Goal: Task Accomplishment & Management: Manage account settings

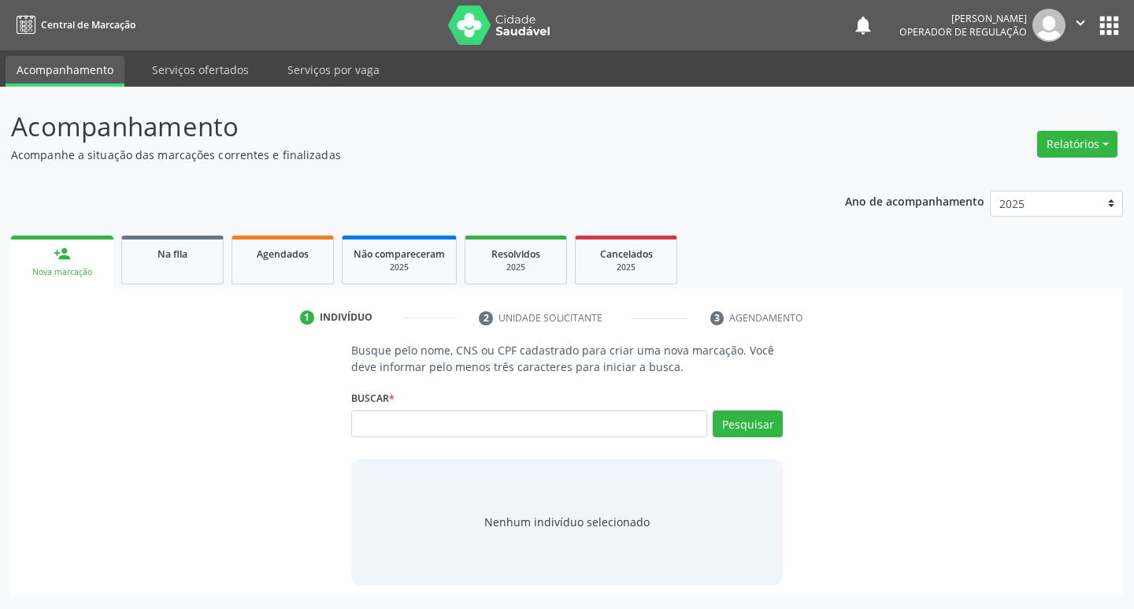
scroll to position [0, 1462]
click at [430, 429] on input "text" at bounding box center [529, 423] width 357 height 27
type input "[PERSON_NAME]"
click at [767, 413] on button "Pesquisar" at bounding box center [748, 423] width 70 height 27
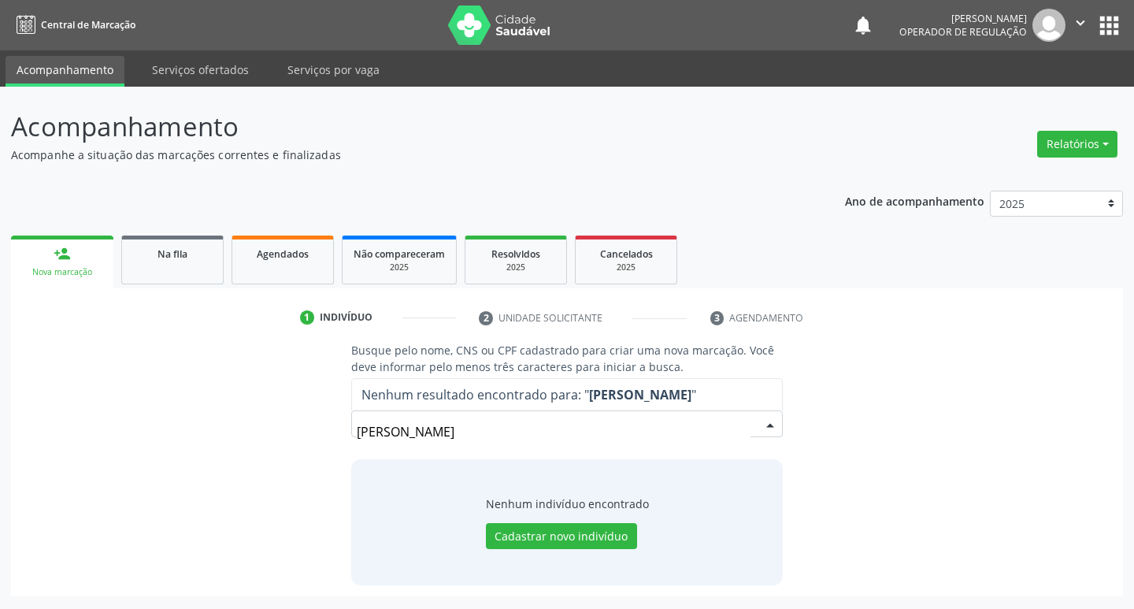
scroll to position [0, 1822]
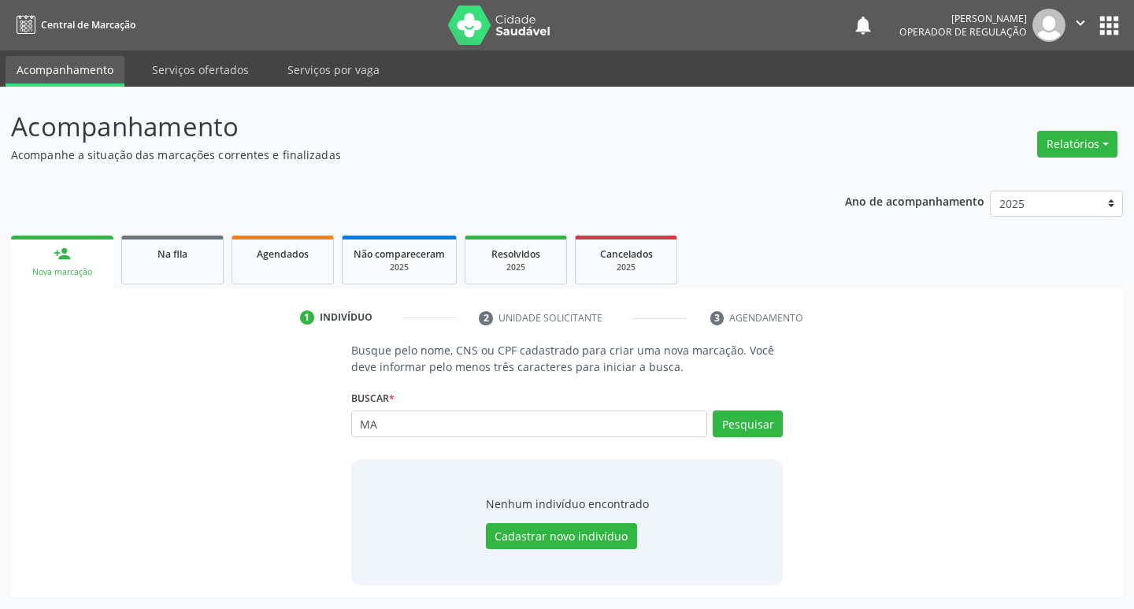
type input "M"
click at [212, 277] on link "Na fila" at bounding box center [172, 259] width 102 height 49
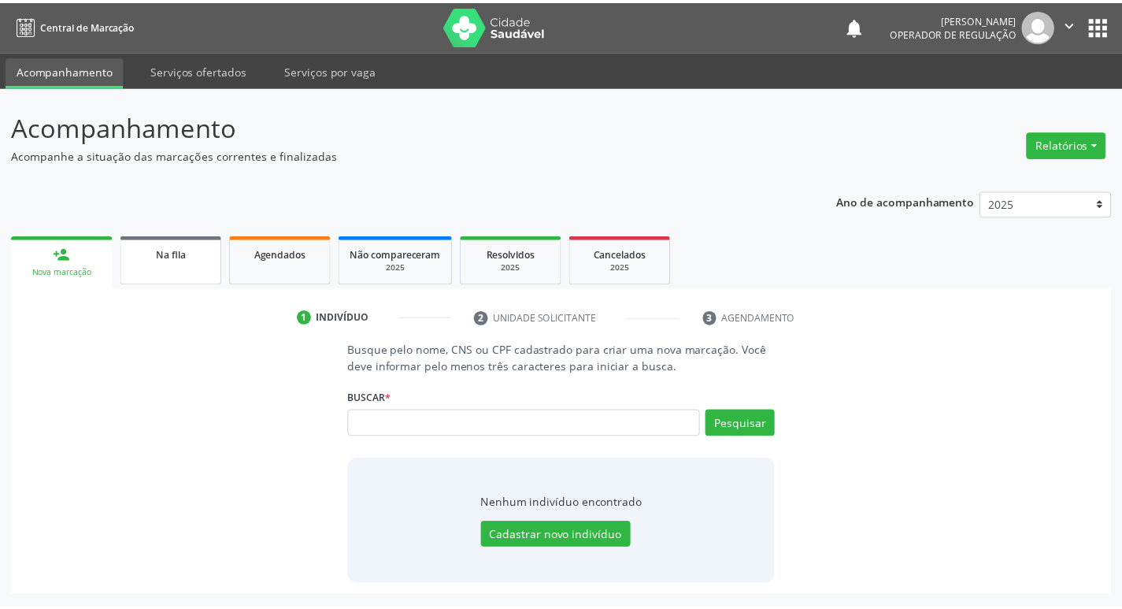
scroll to position [0, 0]
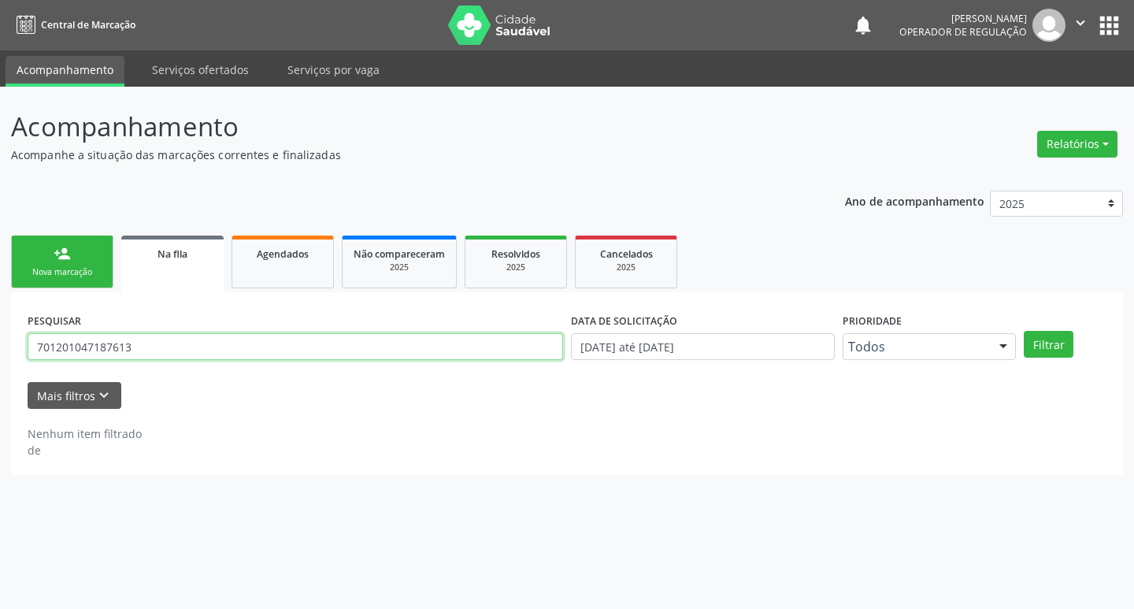
click at [177, 337] on input "701201047187613" at bounding box center [296, 346] width 536 height 27
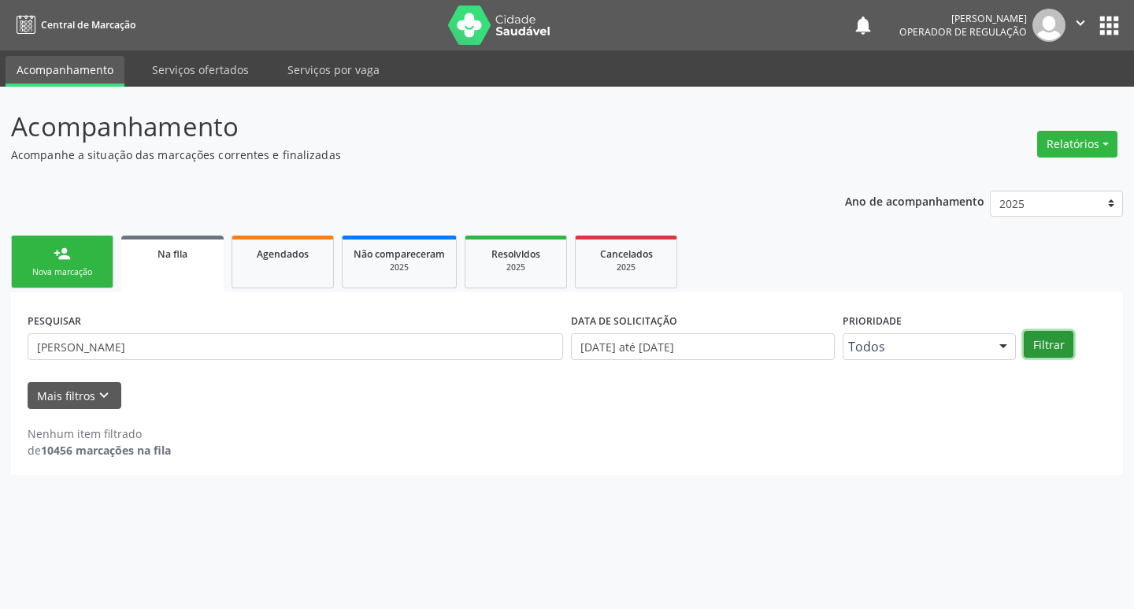
click at [1040, 339] on button "Filtrar" at bounding box center [1049, 344] width 50 height 27
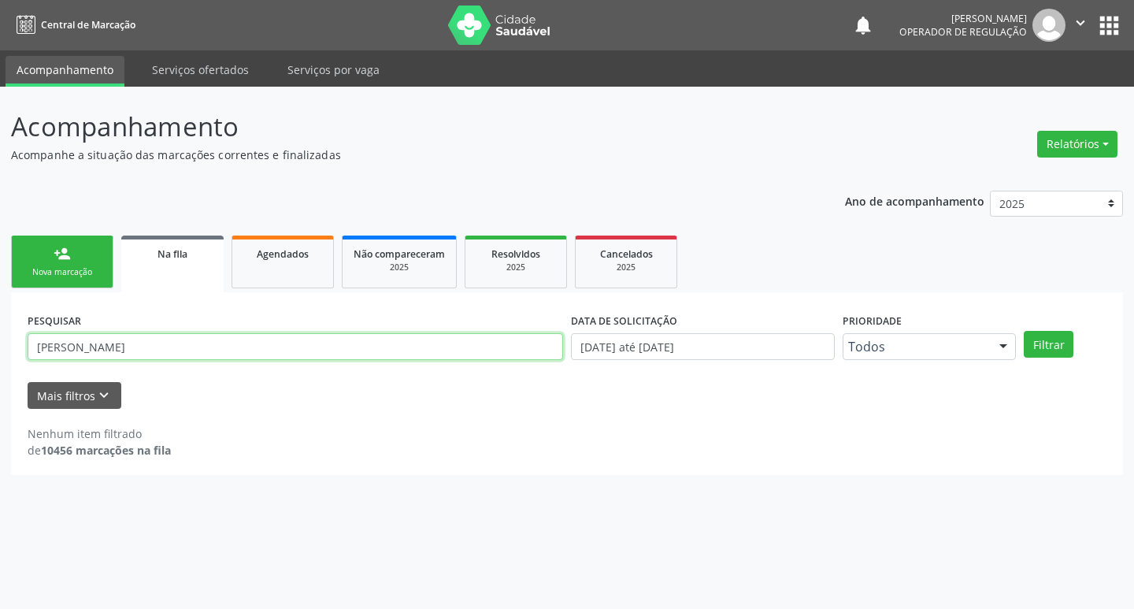
click at [264, 339] on input "[PERSON_NAME]" at bounding box center [296, 346] width 536 height 27
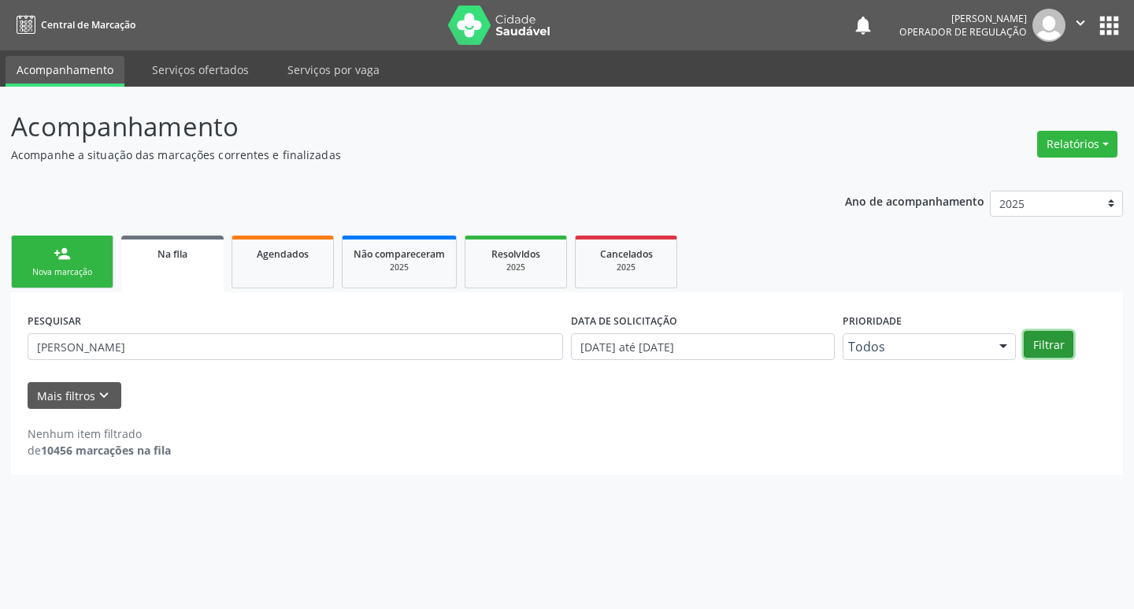
click at [1051, 344] on button "Filtrar" at bounding box center [1049, 344] width 50 height 27
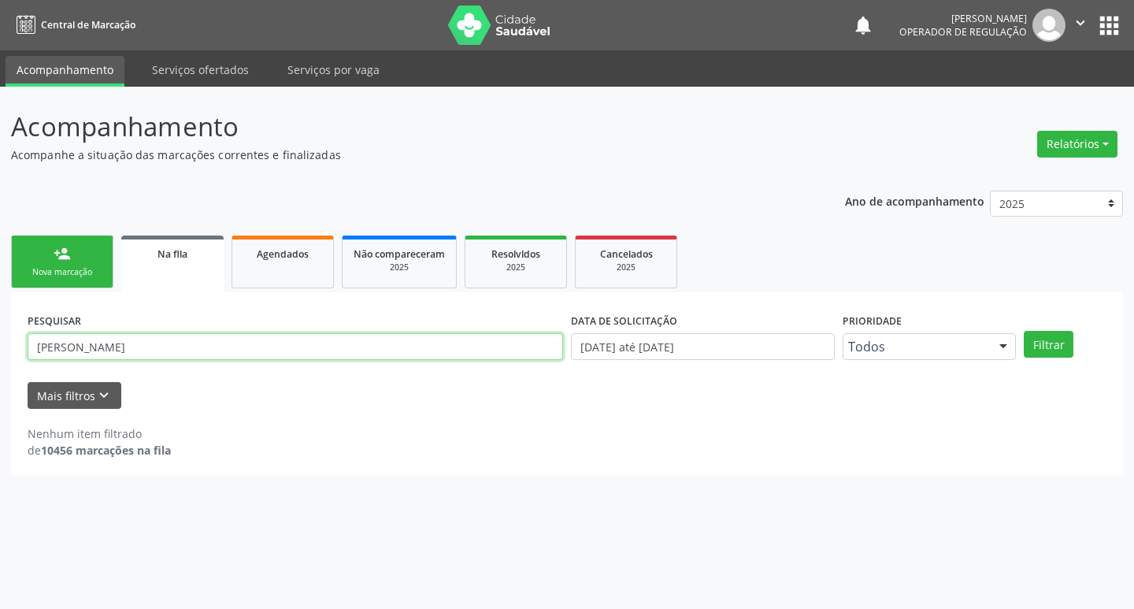
click at [87, 344] on input "[PERSON_NAME]" at bounding box center [296, 346] width 536 height 27
click at [84, 344] on input "[PERSON_NAME]" at bounding box center [296, 346] width 536 height 27
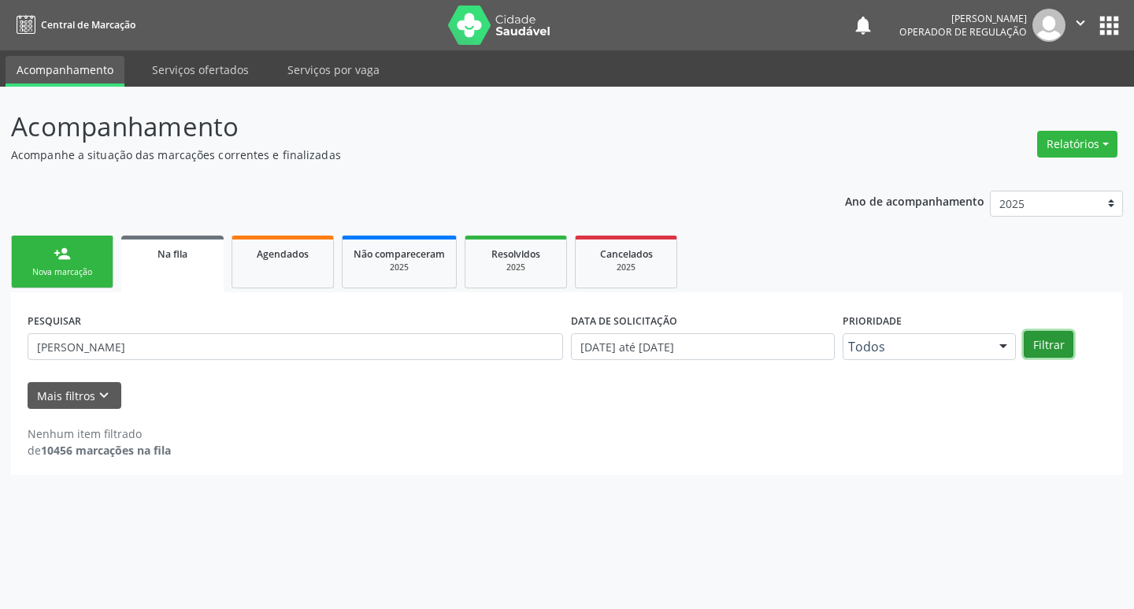
click at [1054, 336] on button "Filtrar" at bounding box center [1049, 344] width 50 height 27
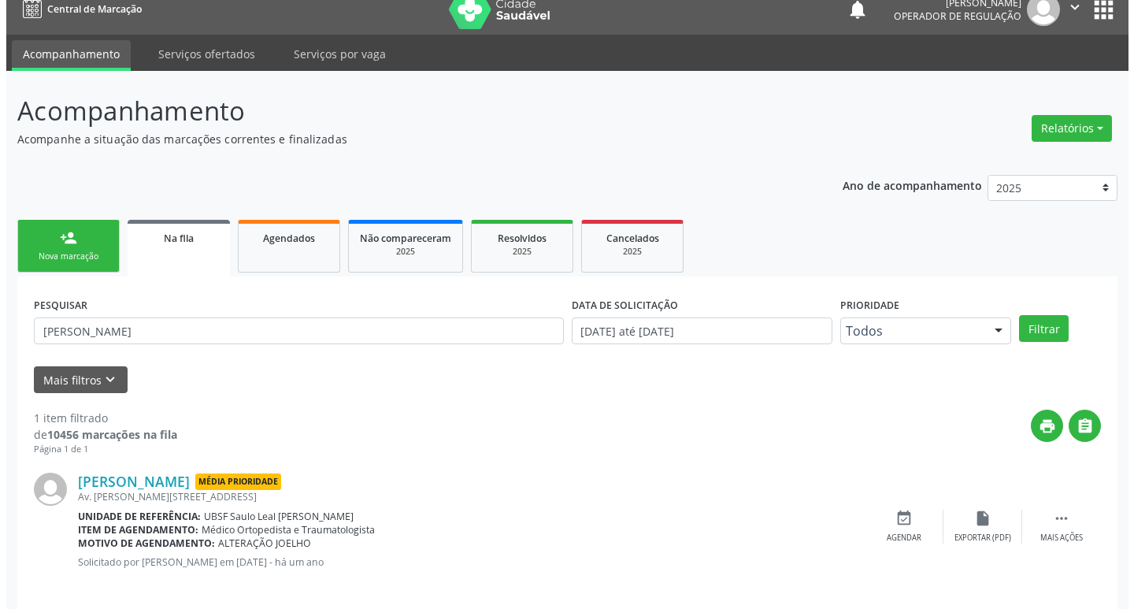
scroll to position [31, 0]
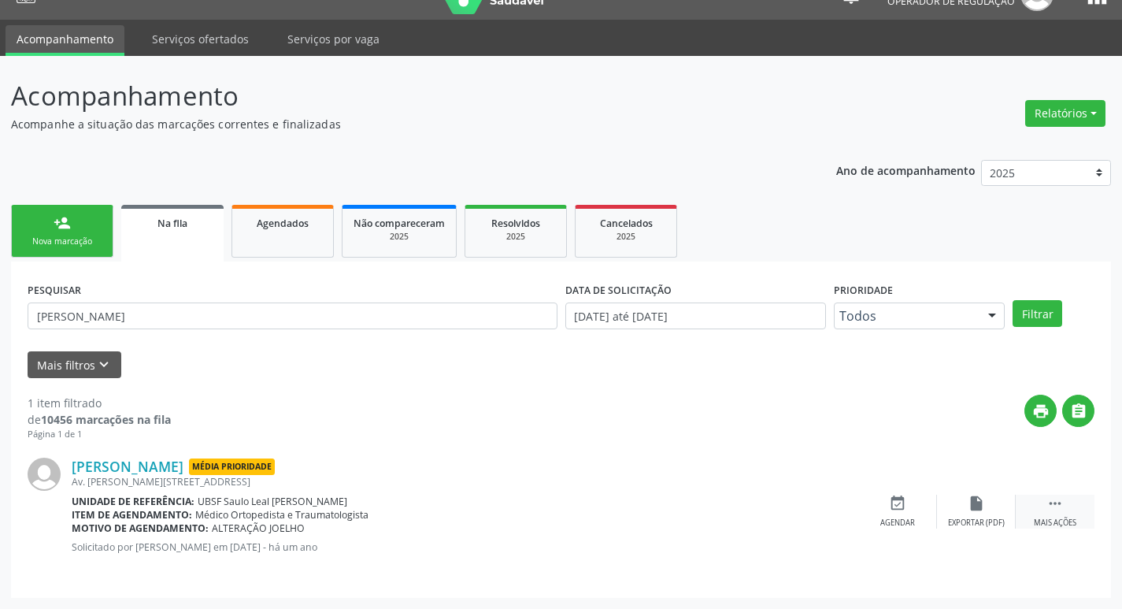
click at [1067, 517] on div "Mais ações" at bounding box center [1055, 522] width 43 height 11
click at [889, 515] on div "cancel Cancelar" at bounding box center [897, 512] width 79 height 34
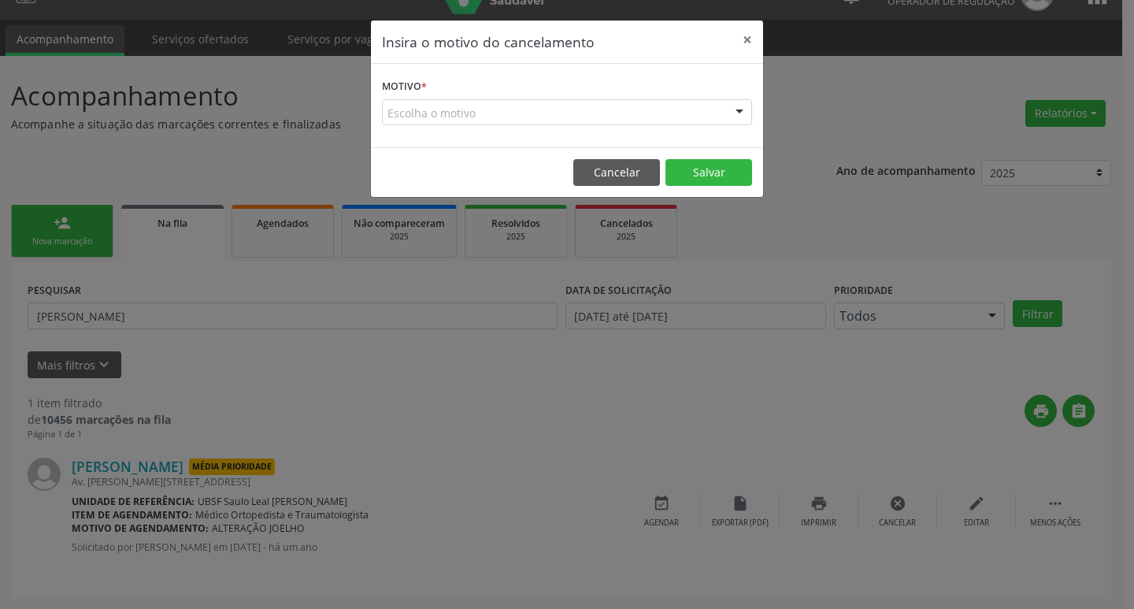
click at [405, 95] on label "Motivo *" at bounding box center [404, 87] width 45 height 24
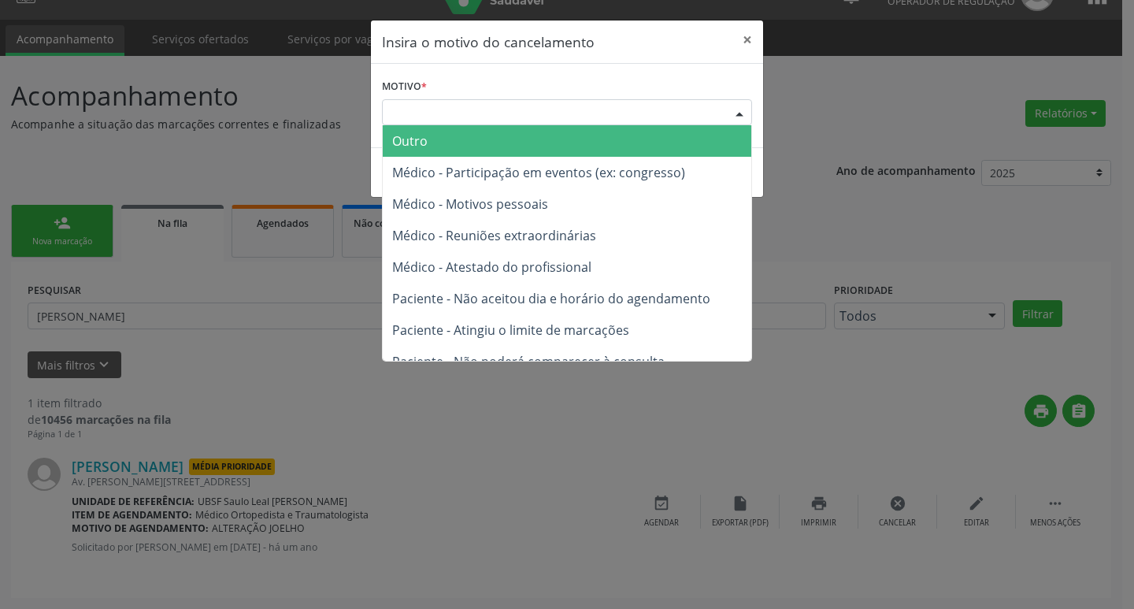
click at [429, 101] on div "Escolha o motivo" at bounding box center [567, 112] width 370 height 27
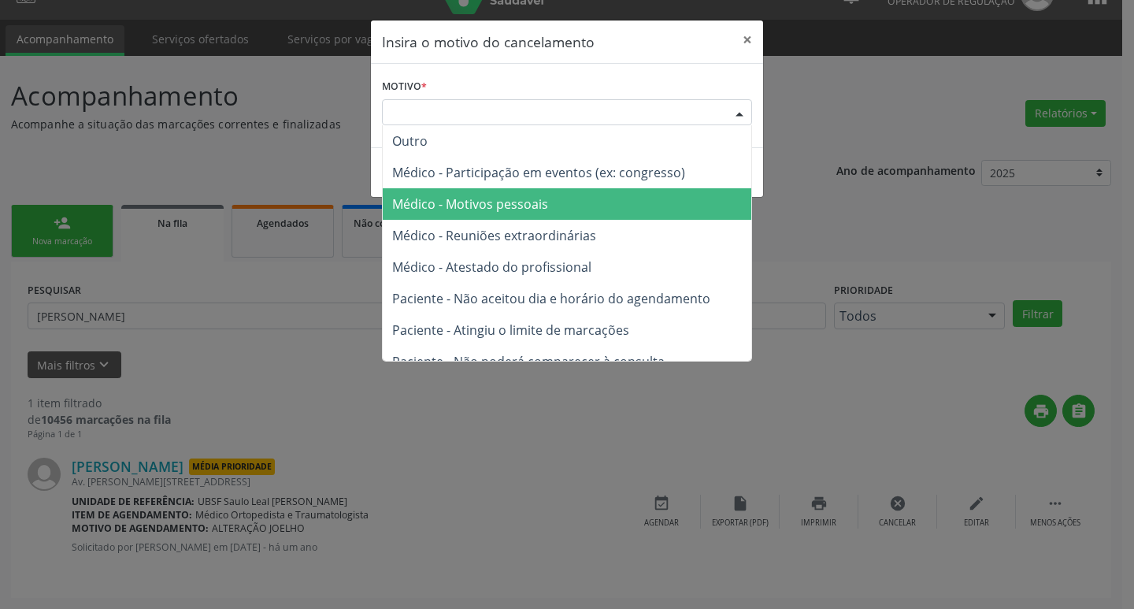
click at [499, 202] on span "Médico - Motivos pessoais" at bounding box center [470, 203] width 156 height 17
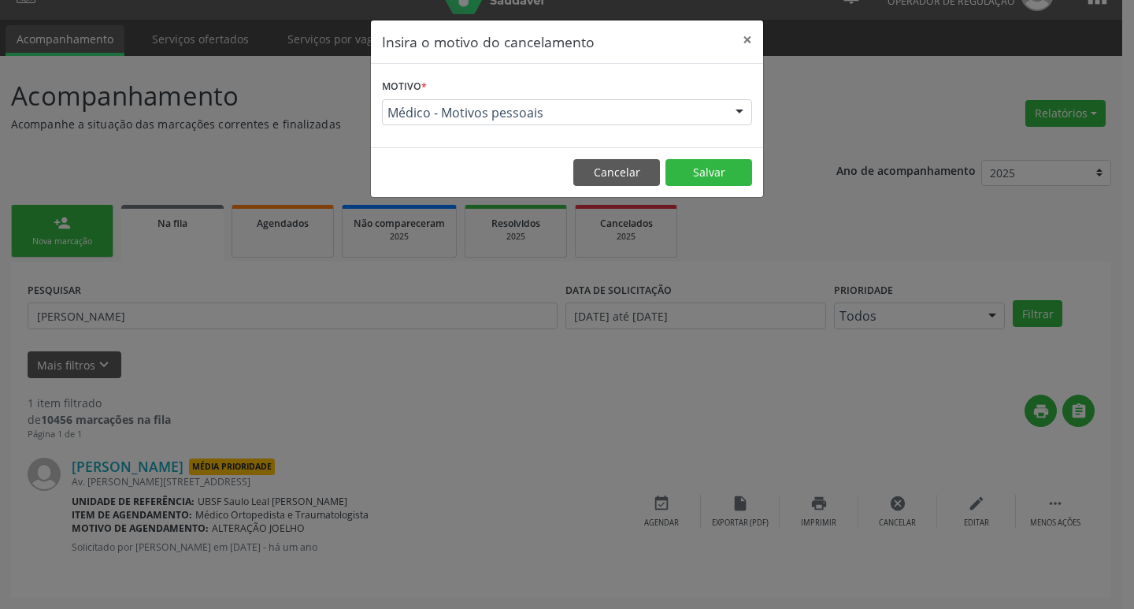
click at [701, 149] on footer "Cancelar Salvar" at bounding box center [567, 172] width 392 height 50
click at [708, 159] on button "Salvar" at bounding box center [708, 172] width 87 height 27
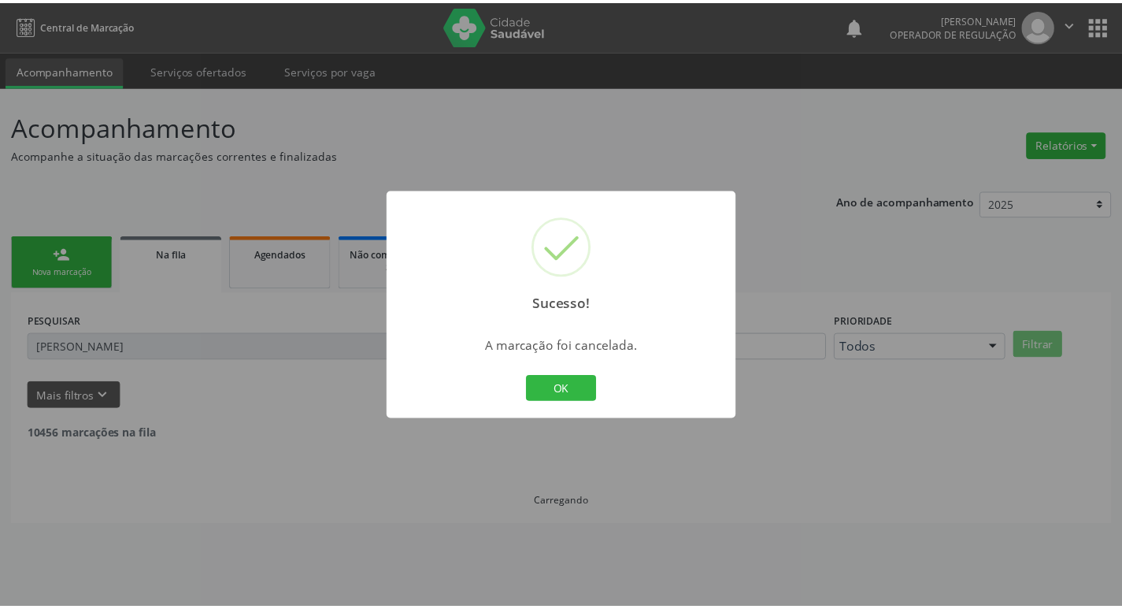
scroll to position [0, 0]
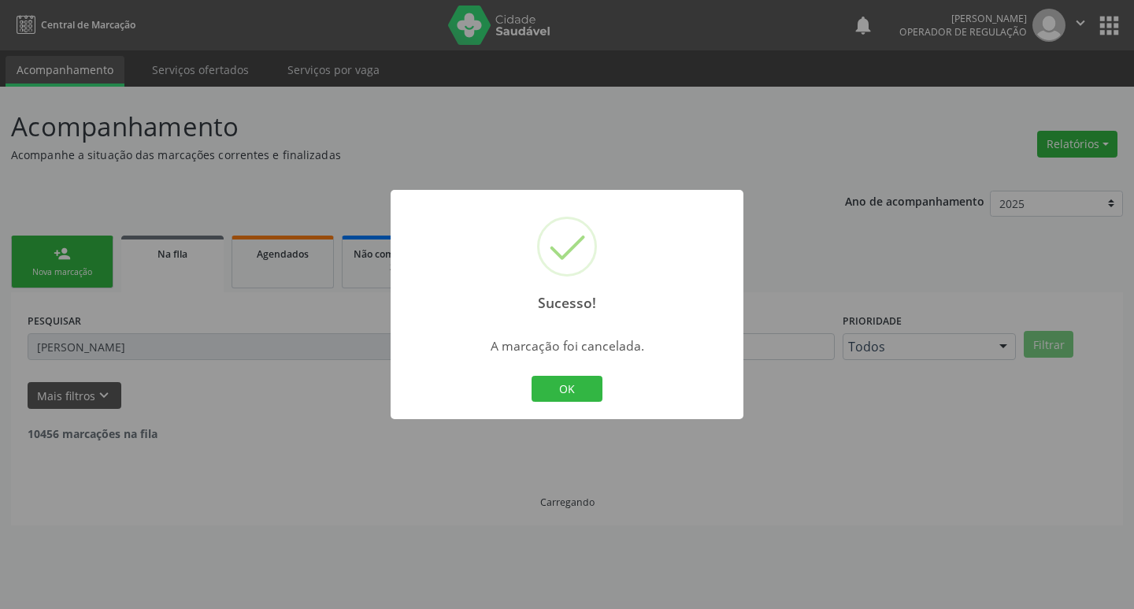
click at [605, 385] on div "OK Cancel" at bounding box center [567, 389] width 78 height 33
click at [587, 385] on button "OK" at bounding box center [567, 389] width 71 height 27
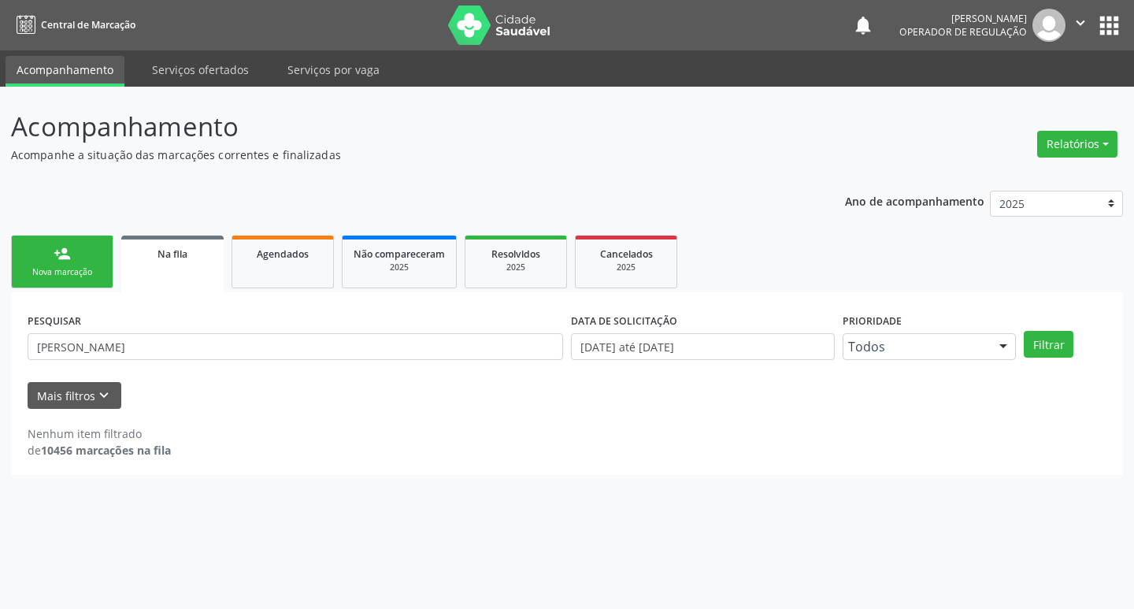
click at [175, 370] on div "PESQUISAR [PERSON_NAME]" at bounding box center [295, 339] width 543 height 61
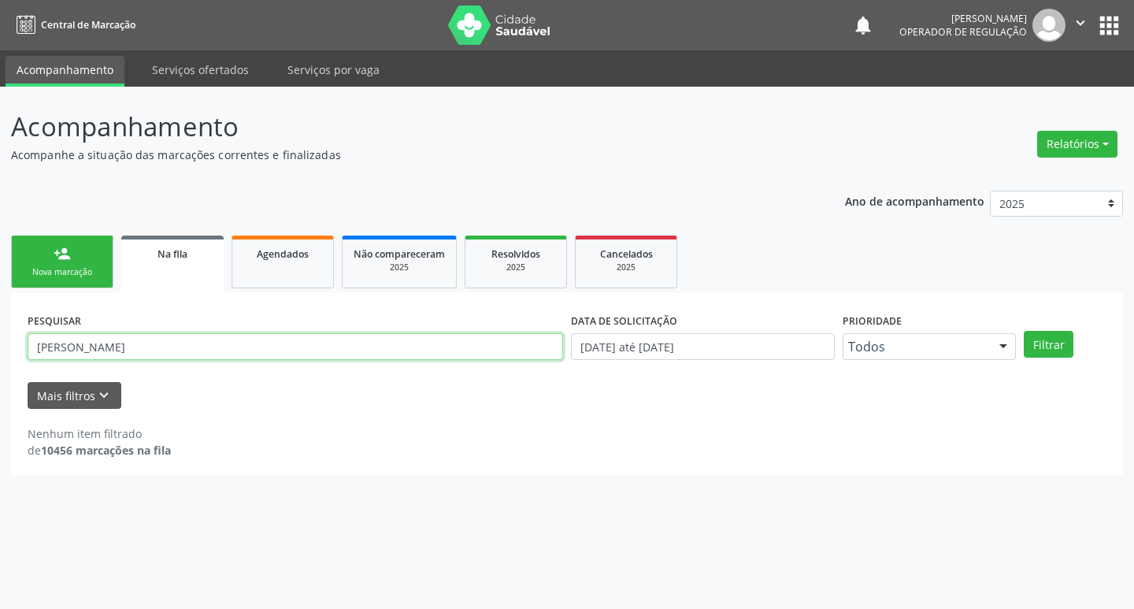
drag, startPoint x: 164, startPoint y: 358, endPoint x: 148, endPoint y: 343, distance: 21.7
click at [164, 358] on input "[PERSON_NAME]" at bounding box center [296, 346] width 536 height 27
type input "M"
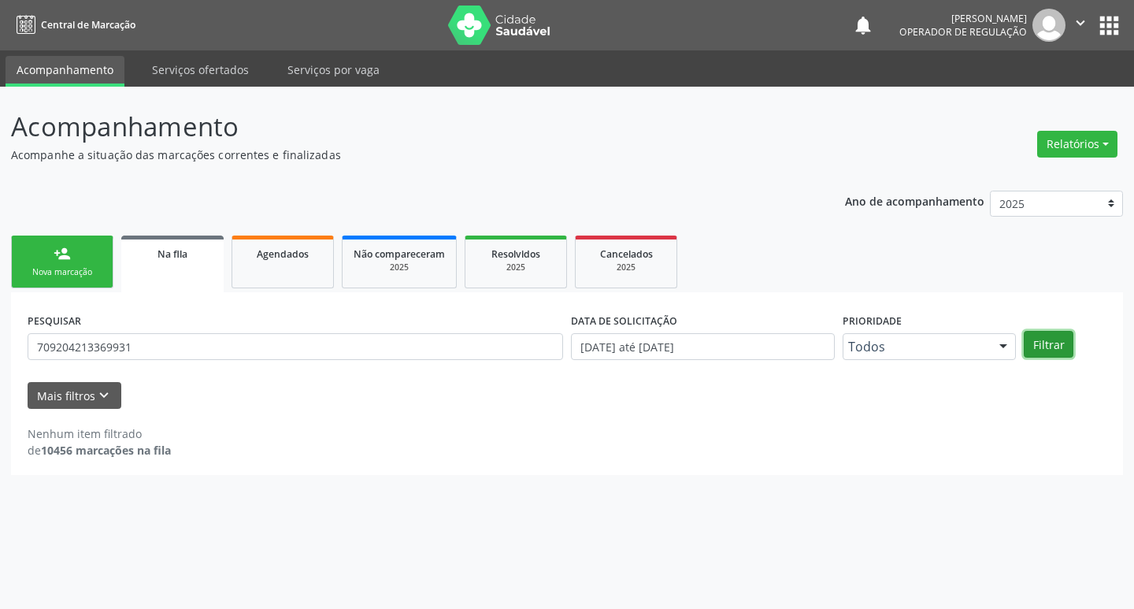
click at [1045, 336] on button "Filtrar" at bounding box center [1049, 344] width 50 height 27
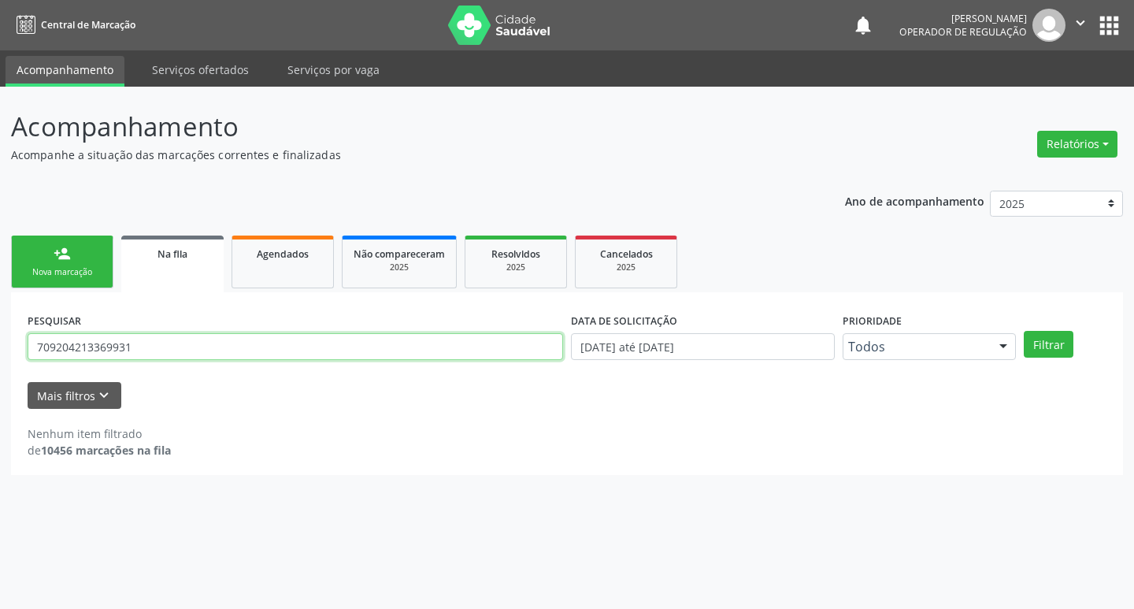
click at [205, 354] on input "709204213369931" at bounding box center [296, 346] width 536 height 27
type input "7"
type input "[PERSON_NAME]"
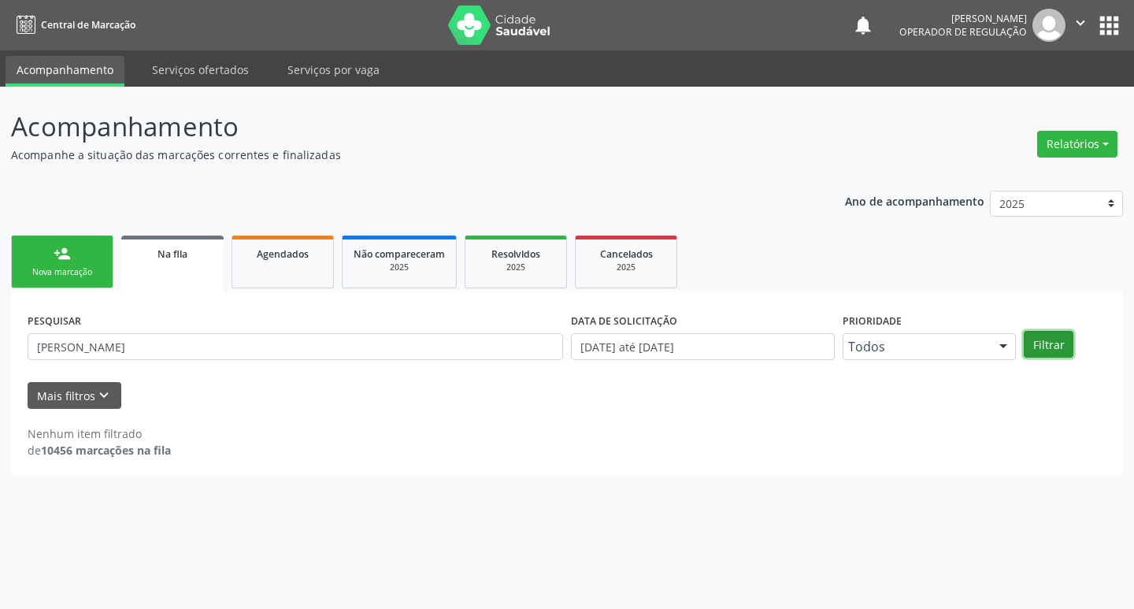
click at [1046, 340] on button "Filtrar" at bounding box center [1049, 344] width 50 height 27
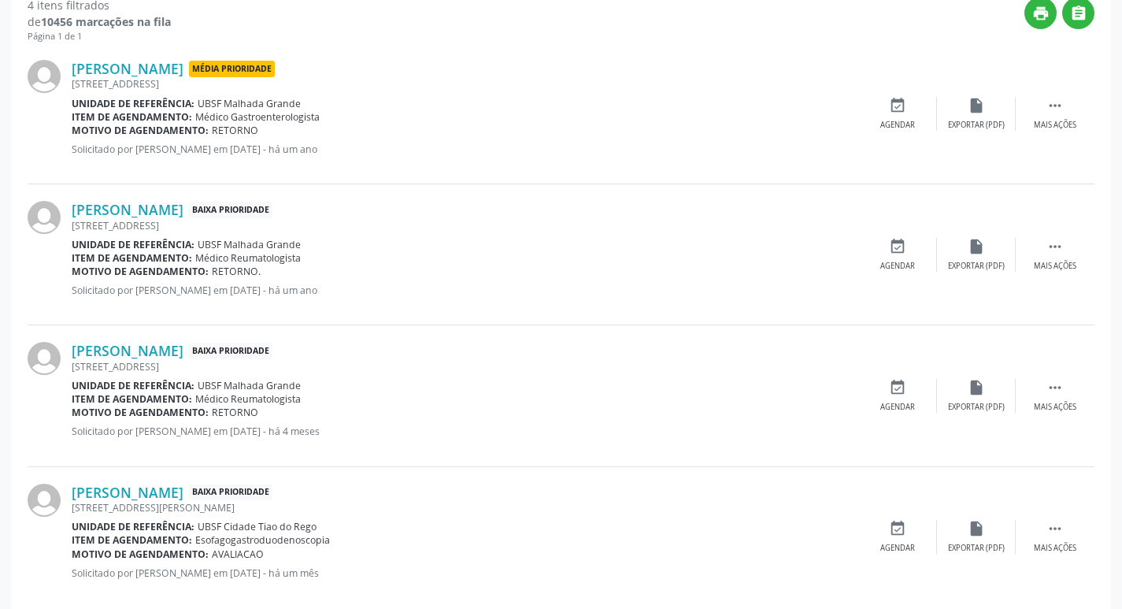
scroll to position [454, 0]
